Goal: Task Accomplishment & Management: Complete application form

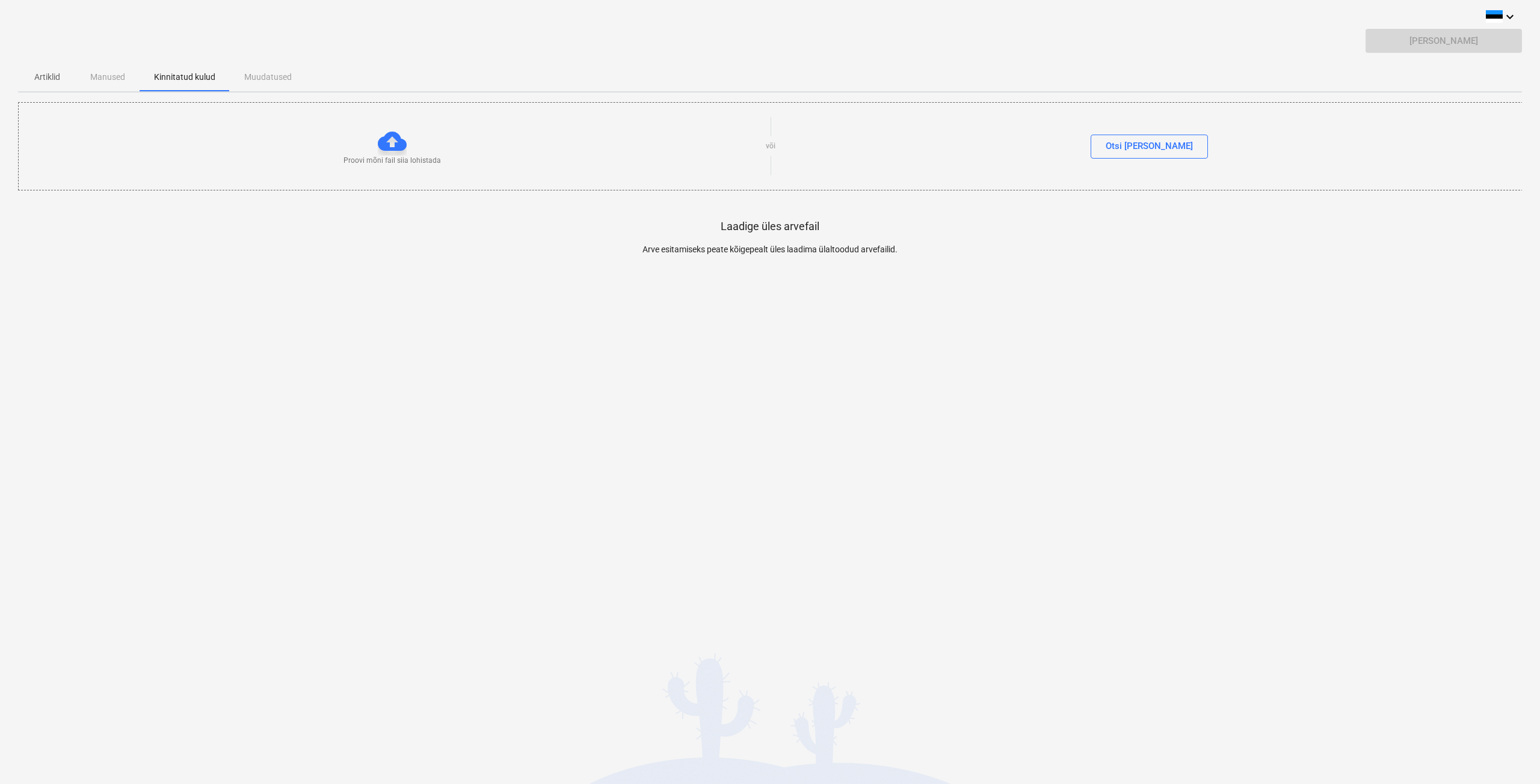
click at [60, 80] on p "Artiklid" at bounding box center [47, 77] width 29 height 13
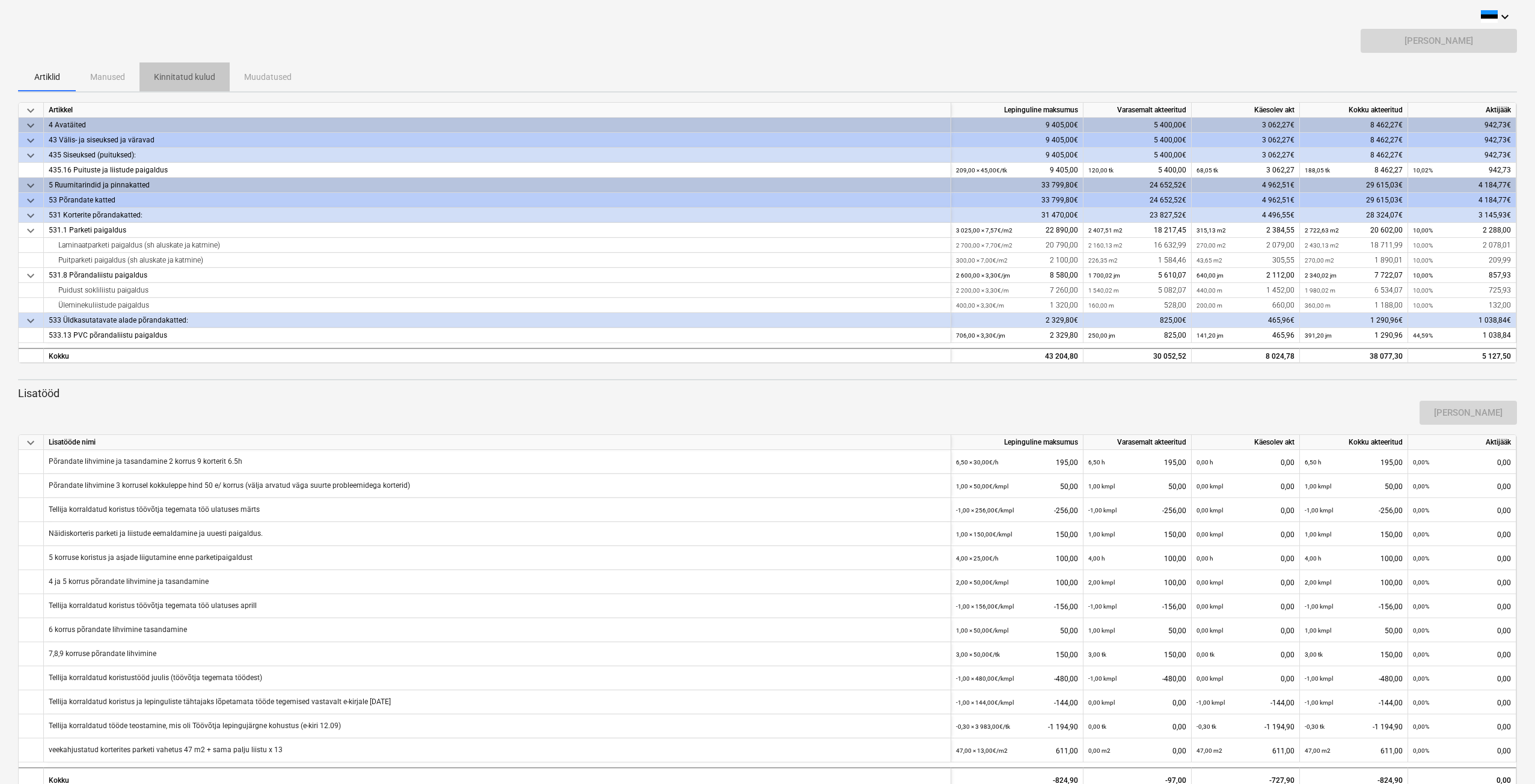
click at [188, 74] on p "Kinnitatud kulud" at bounding box center [185, 77] width 62 height 13
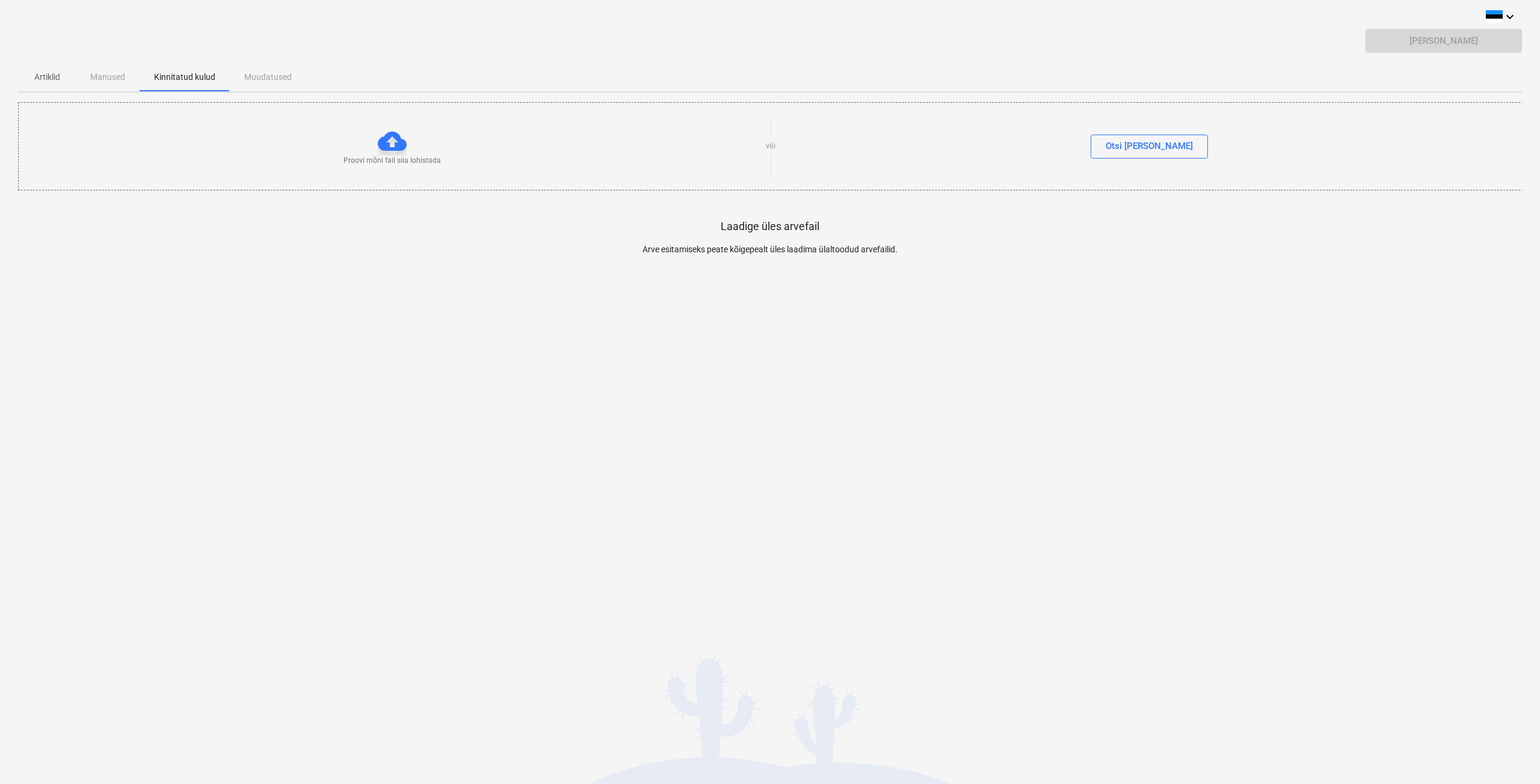
click at [399, 145] on div at bounding box center [392, 142] width 29 height 29
click at [1133, 149] on div "Otsi [PERSON_NAME]" at bounding box center [1149, 146] width 87 height 15
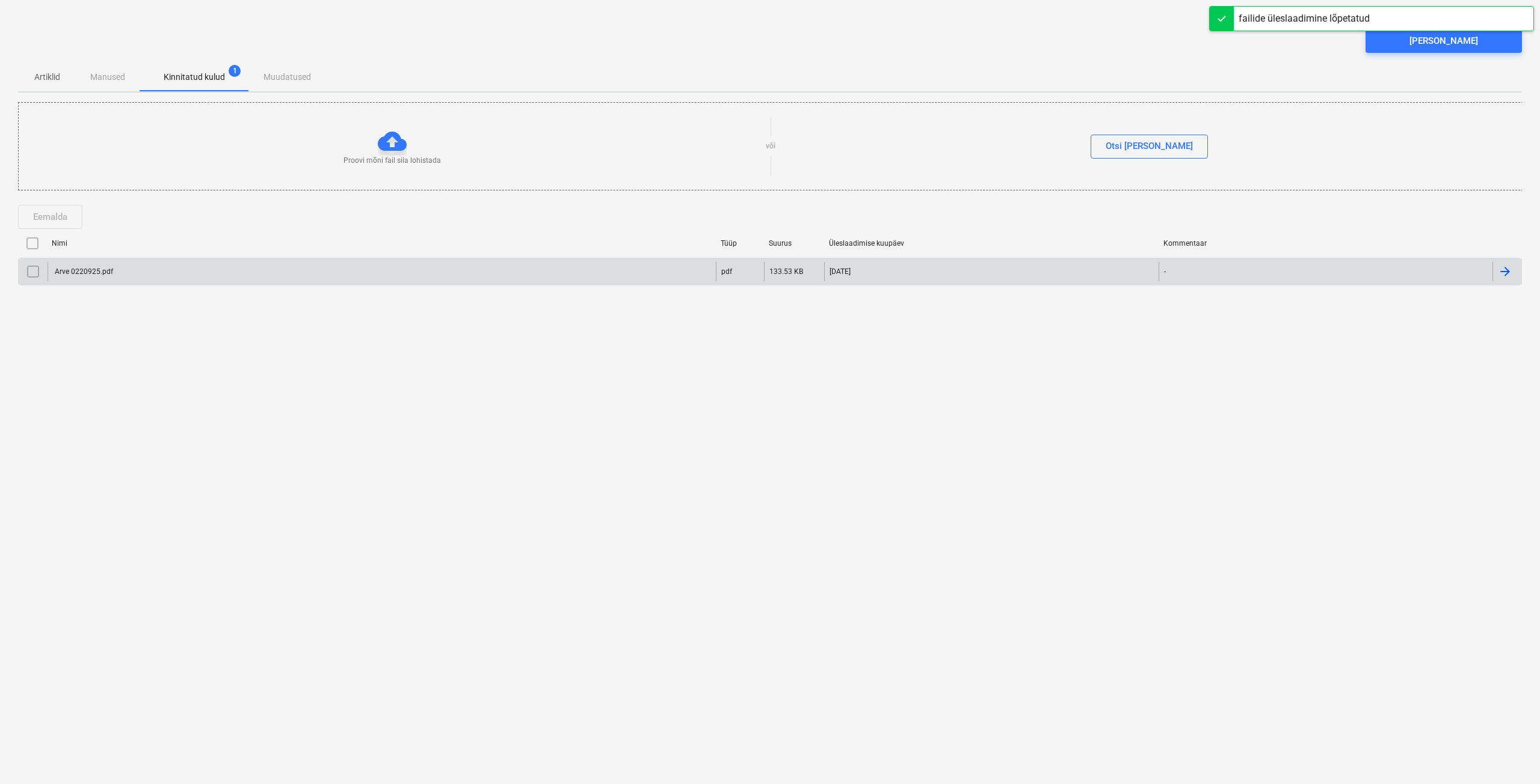
click at [35, 268] on input "checkbox" at bounding box center [33, 272] width 19 height 19
click at [1420, 41] on div "[PERSON_NAME]" at bounding box center [1443, 41] width 69 height 15
